Goal: Task Accomplishment & Management: Use online tool/utility

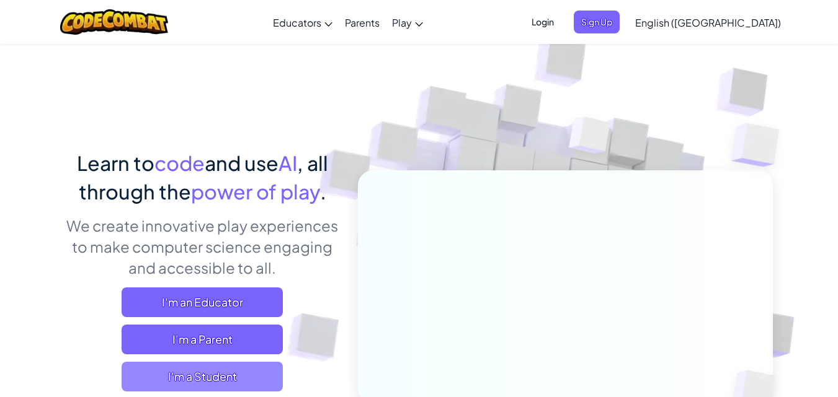
click at [260, 363] on span "I'm a Student" at bounding box center [202, 377] width 161 height 30
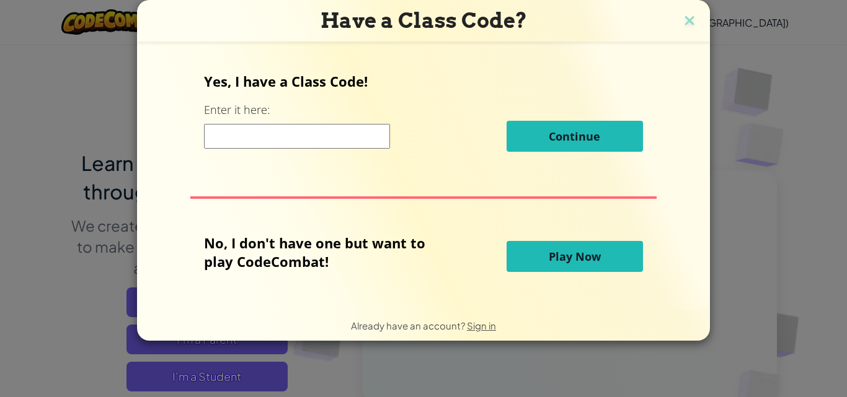
click at [518, 263] on button "Play Now" at bounding box center [575, 256] width 136 height 31
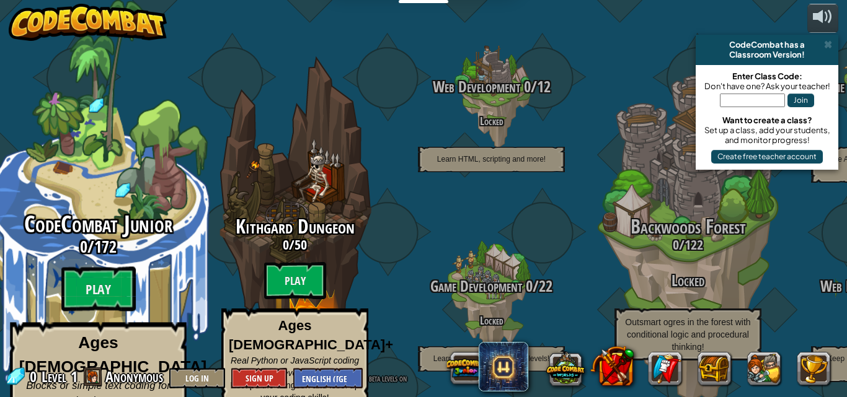
click at [128, 218] on span "CodeCombat Junior" at bounding box center [98, 224] width 148 height 32
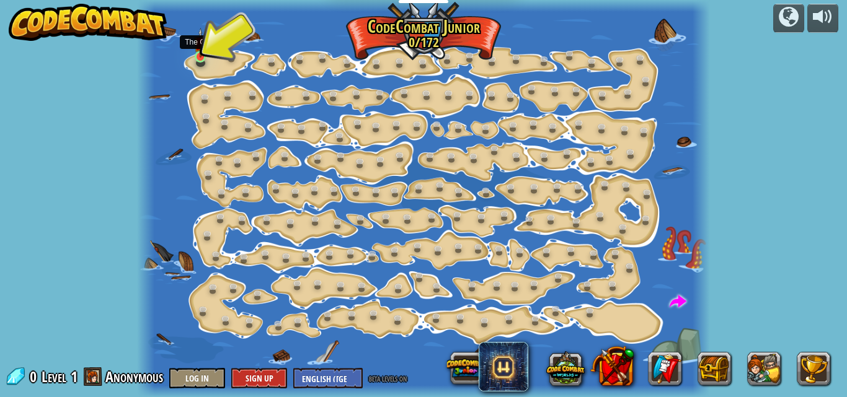
click at [196, 50] on img at bounding box center [200, 43] width 13 height 30
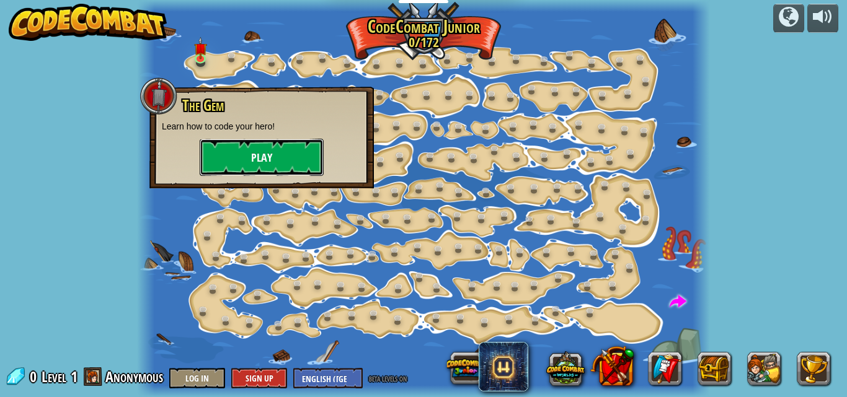
click at [268, 153] on button "Play" at bounding box center [262, 157] width 124 height 37
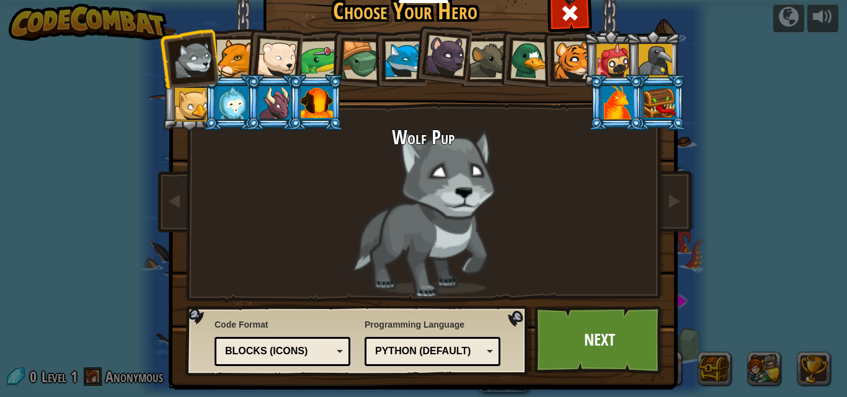
click at [335, 349] on div "Blocks (Icons)" at bounding box center [283, 351] width 120 height 19
click at [385, 49] on div at bounding box center [404, 61] width 38 height 38
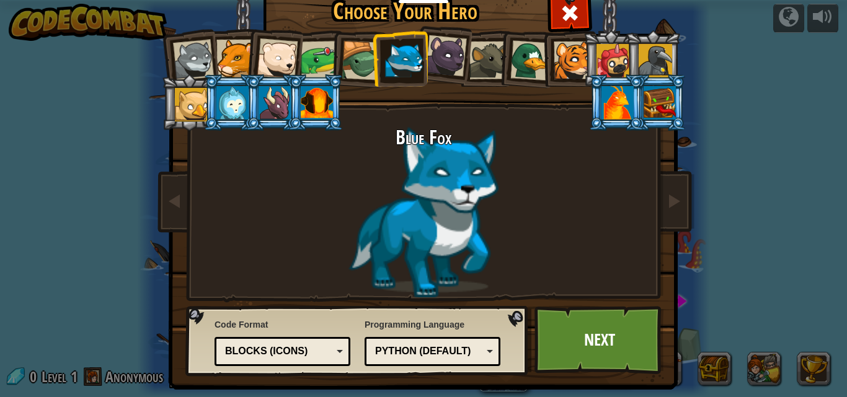
click at [454, 61] on div at bounding box center [446, 56] width 42 height 42
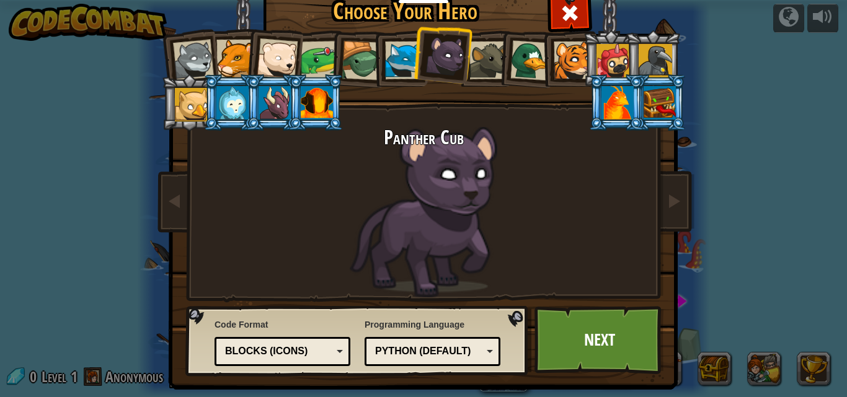
click at [216, 107] on div at bounding box center [232, 102] width 32 height 33
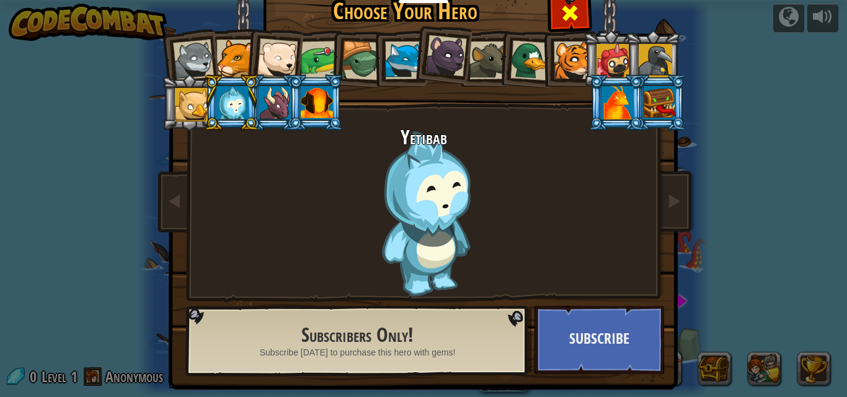
click at [580, 9] on div at bounding box center [569, 11] width 39 height 39
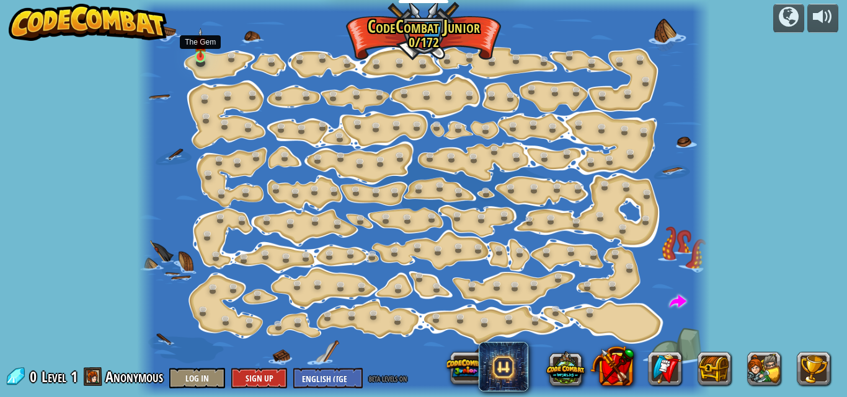
click at [204, 56] on img at bounding box center [200, 43] width 13 height 30
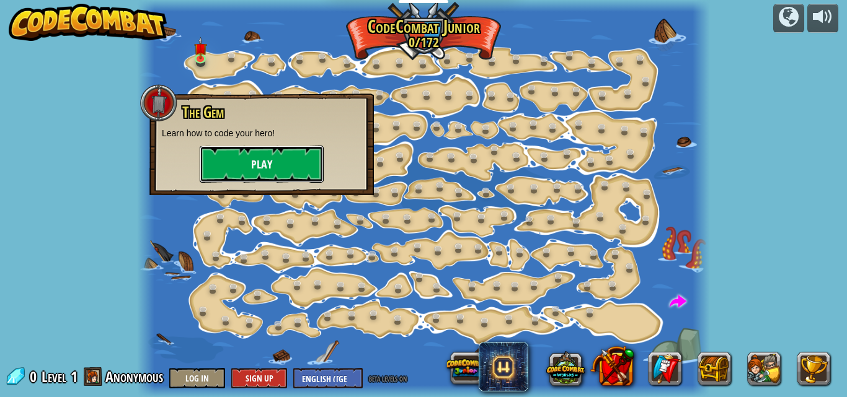
click at [261, 157] on button "Play" at bounding box center [262, 164] width 124 height 37
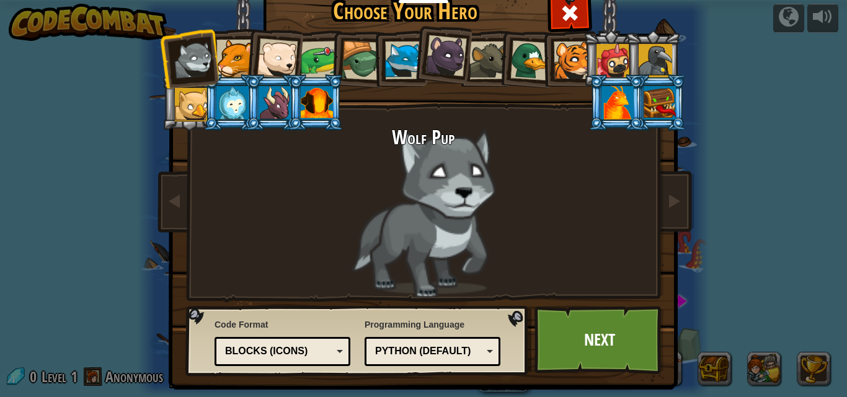
click at [224, 95] on div at bounding box center [232, 102] width 32 height 33
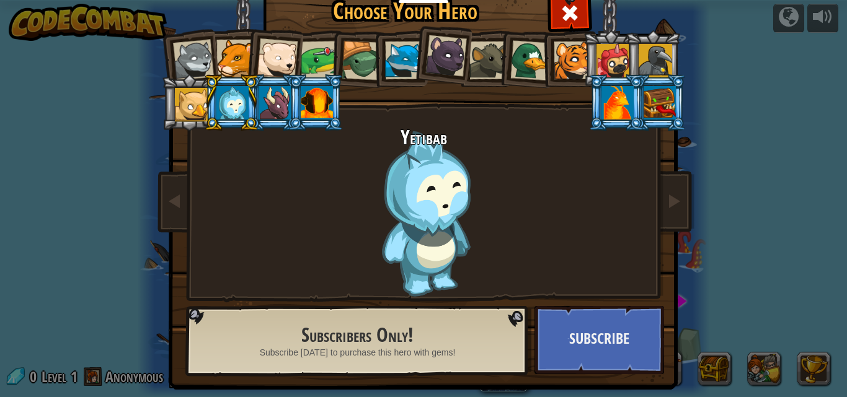
click at [275, 58] on div at bounding box center [277, 58] width 41 height 41
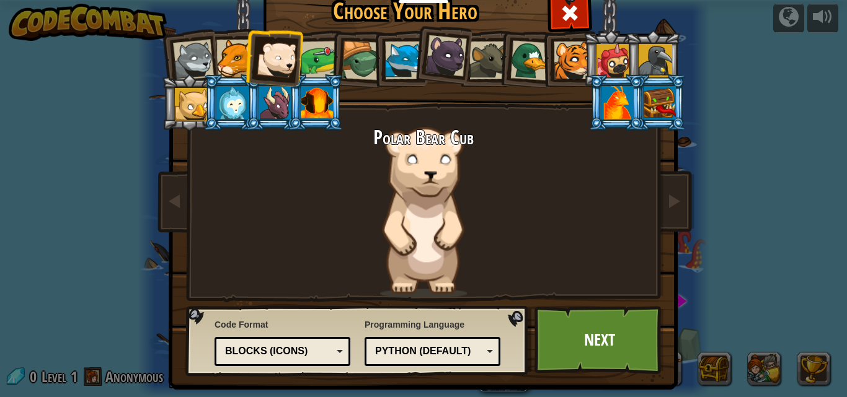
click at [346, 47] on div at bounding box center [362, 61] width 40 height 40
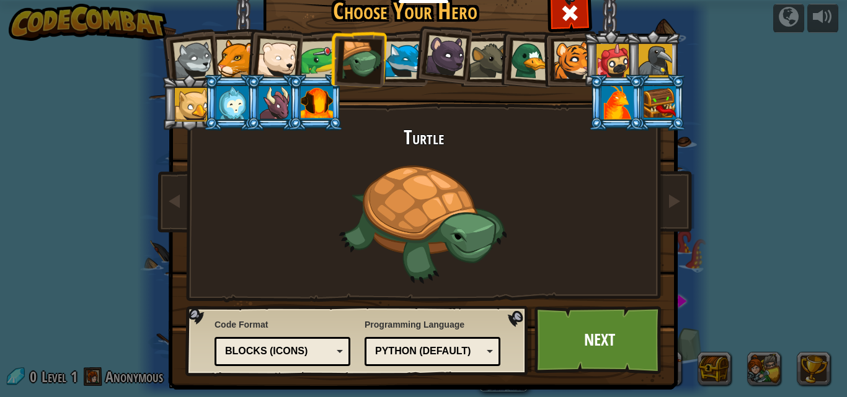
click at [273, 56] on div at bounding box center [277, 58] width 41 height 41
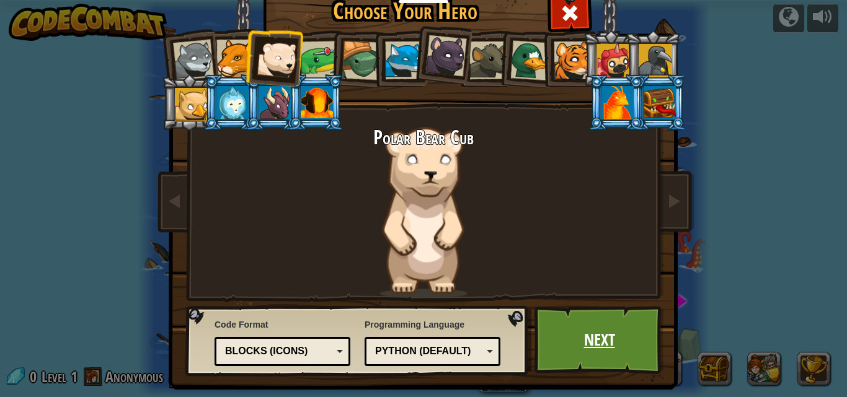
click at [570, 343] on link "Next" at bounding box center [599, 340] width 130 height 68
